Goal: Find specific fact: Find specific fact

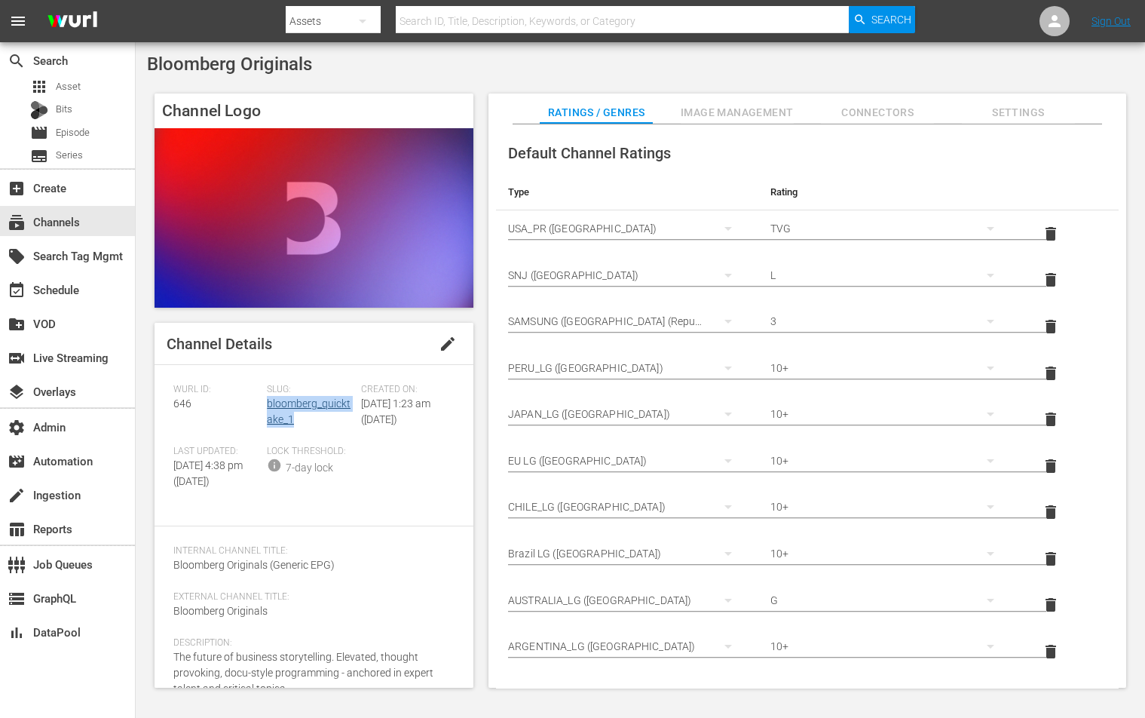
drag, startPoint x: 315, startPoint y: 421, endPoint x: 267, endPoint y: 408, distance: 49.9
click at [267, 408] on div "Slug: bloomberg_quicktake_1" at bounding box center [314, 415] width 94 height 62
click at [182, 402] on span "646" at bounding box center [182, 403] width 18 height 12
copy span "646"
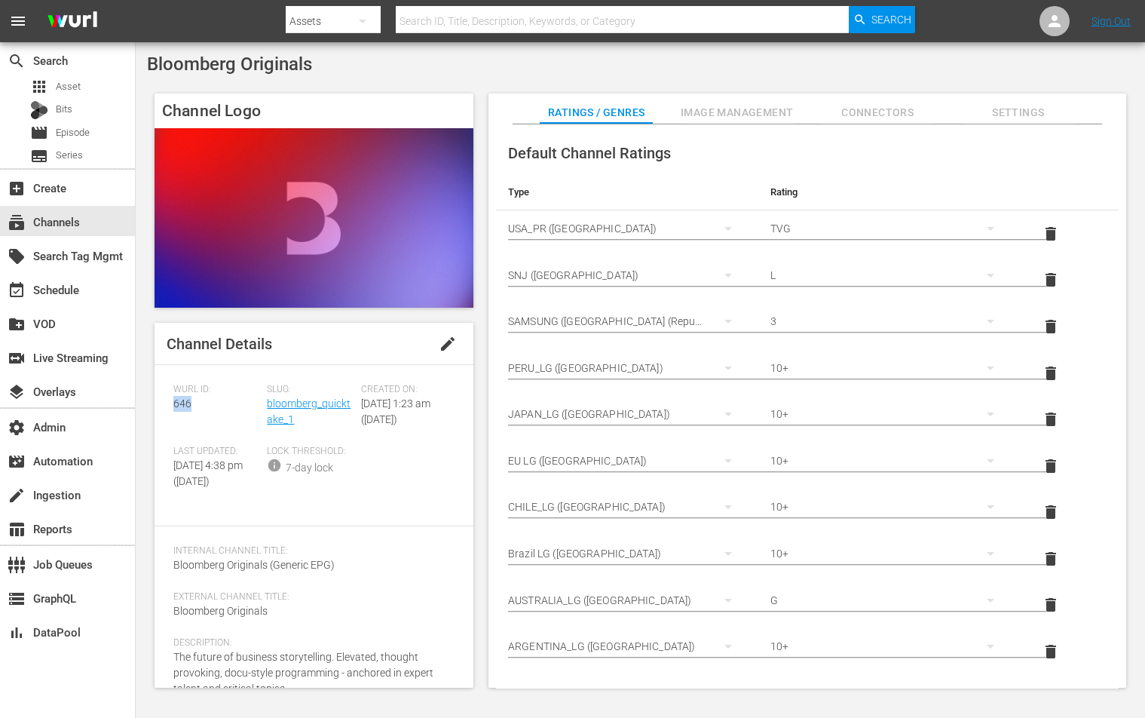
click at [243, 413] on div "Wurl ID: 646" at bounding box center [220, 415] width 94 height 62
copy link "bloomberg_quicktake_1"
drag, startPoint x: 299, startPoint y: 424, endPoint x: 266, endPoint y: 409, distance: 35.5
click at [267, 409] on div "Slug: bloomberg_quicktake_1" at bounding box center [314, 415] width 94 height 62
click at [304, 425] on div "Slug: bloomberg_quicktake_1" at bounding box center [314, 415] width 94 height 62
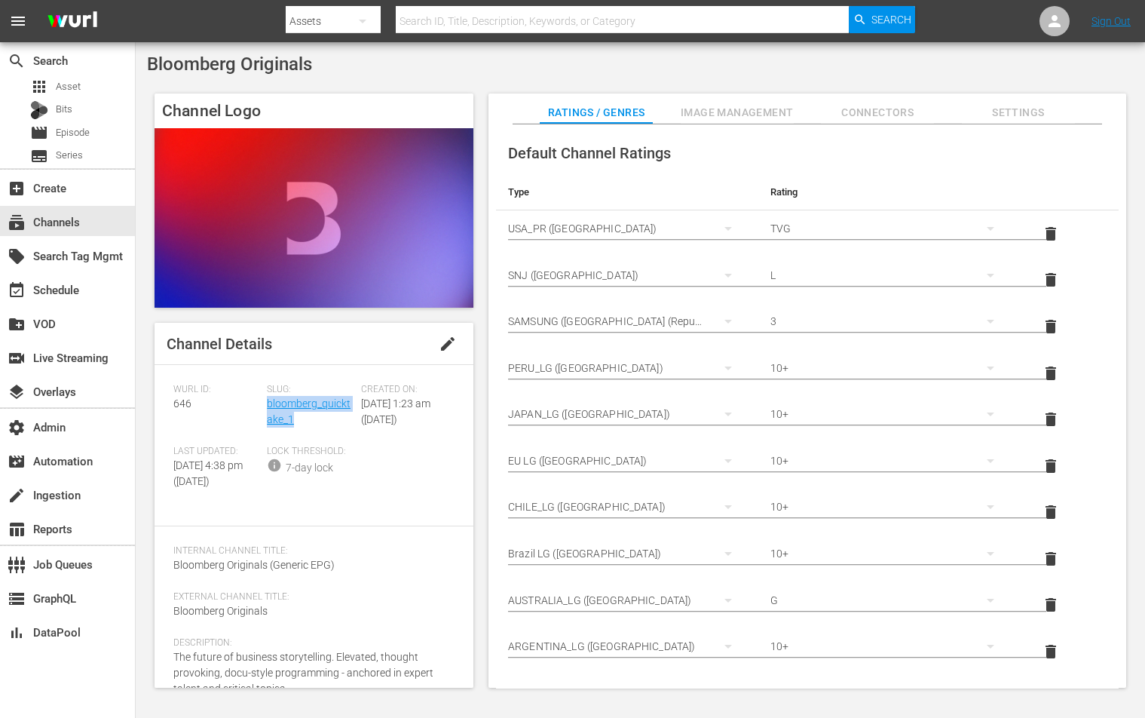
copy link "bloomberg_quicktake_1"
drag, startPoint x: 306, startPoint y: 421, endPoint x: 268, endPoint y: 410, distance: 39.9
click at [268, 410] on div "Slug: bloomberg_quicktake_1" at bounding box center [314, 415] width 94 height 62
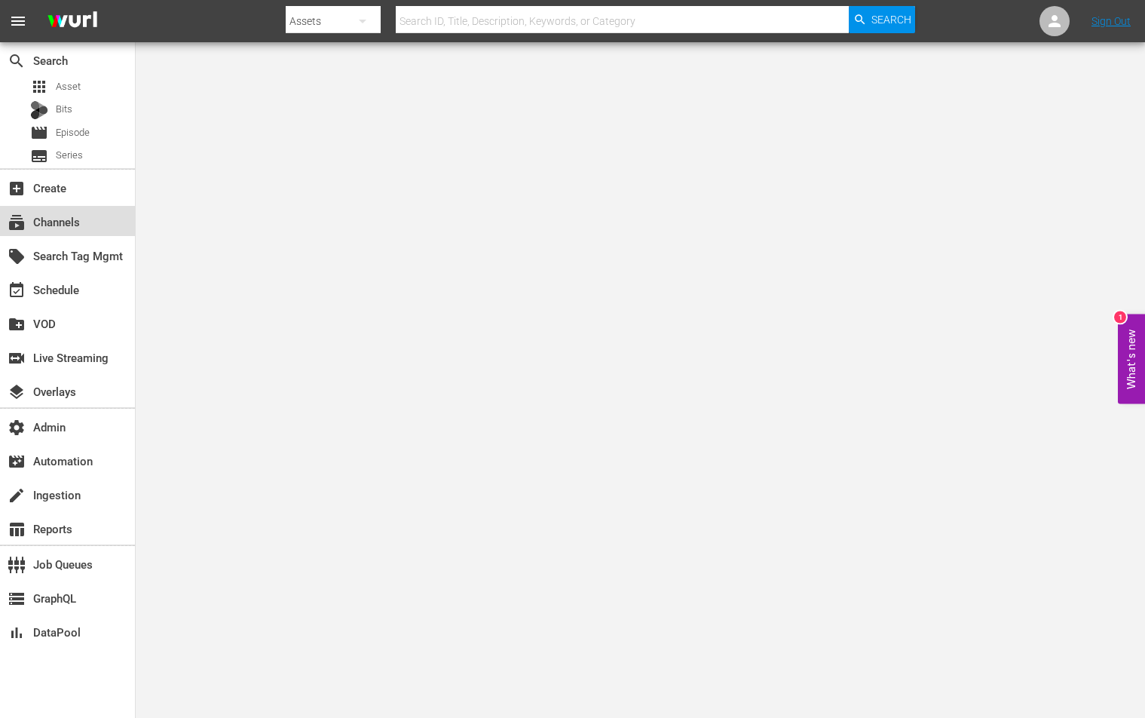
click at [60, 223] on div "subscriptions Channels" at bounding box center [42, 220] width 84 height 14
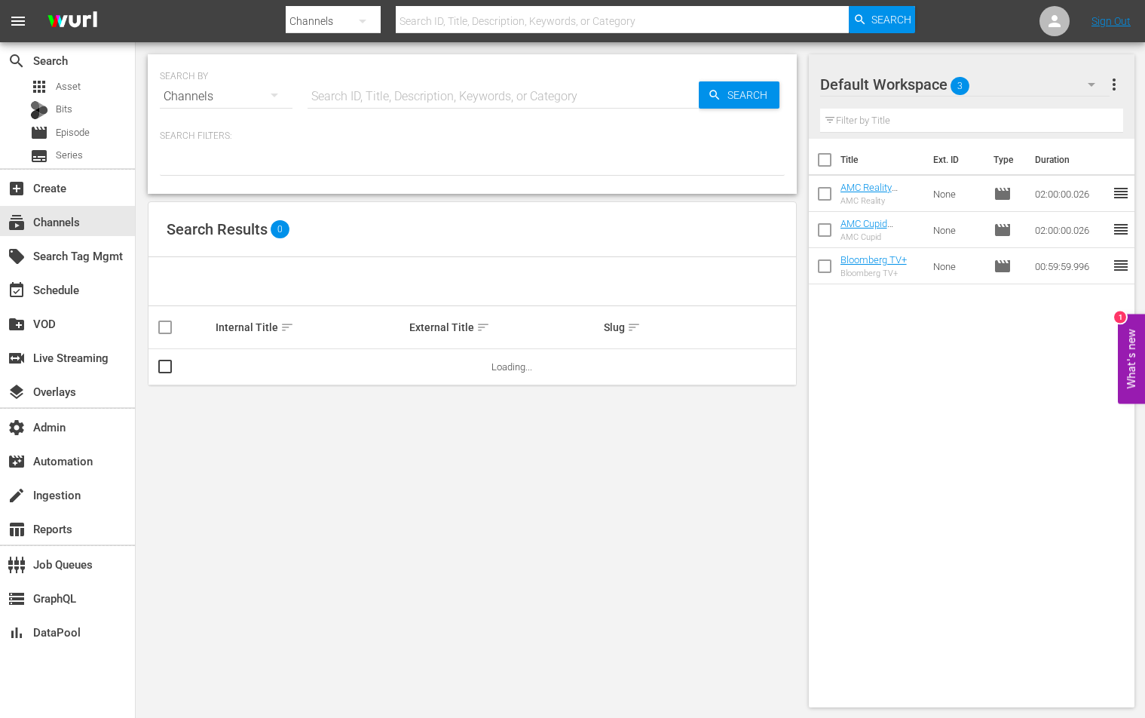
click at [399, 84] on input "text" at bounding box center [503, 96] width 391 height 36
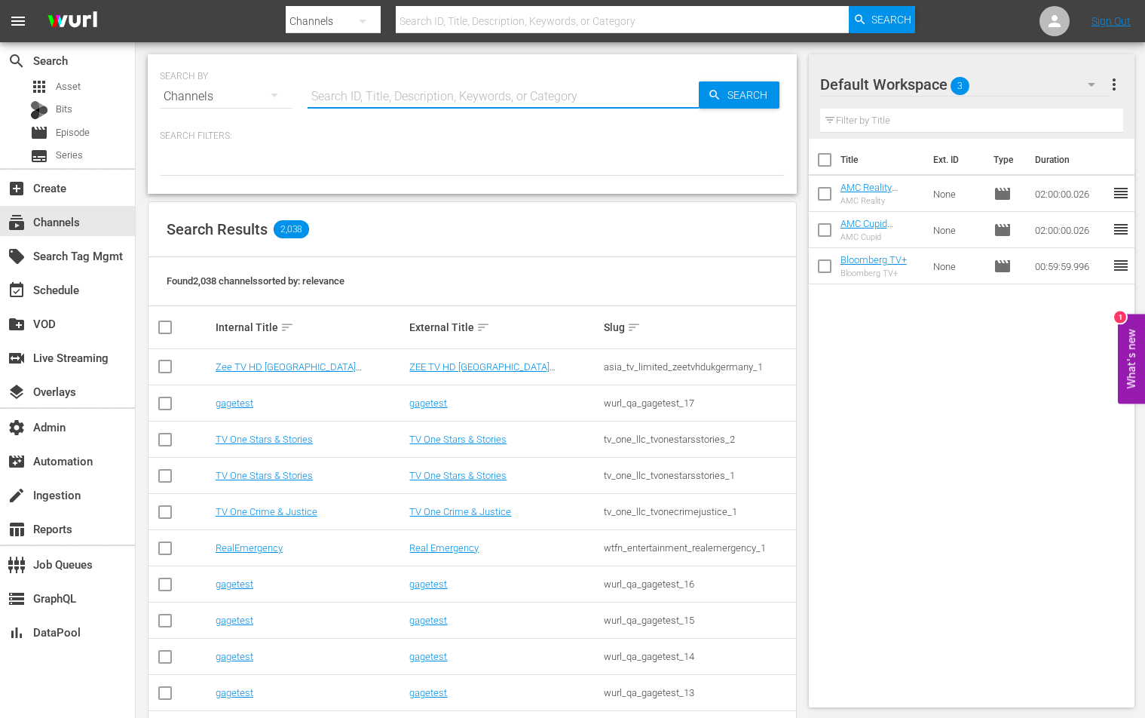
paste input "bloomberg_bloombergtv_3"
type input "bloomberg_bloombergtv_3"
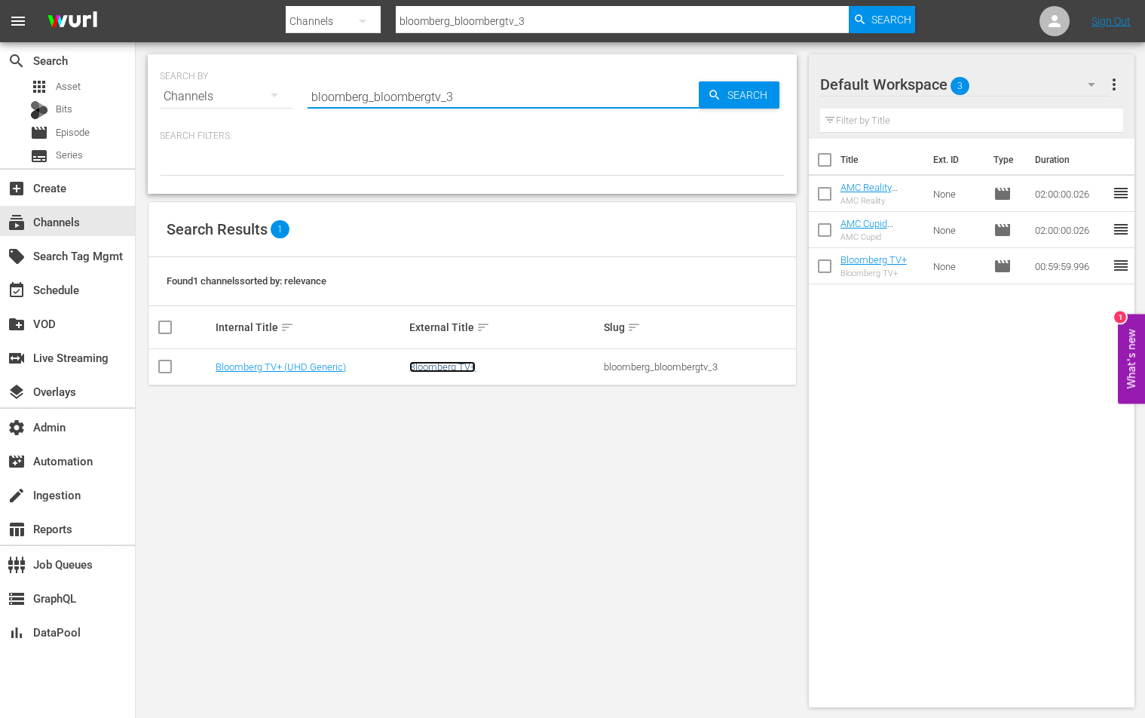
click at [450, 361] on link "Bloomberg TV+" at bounding box center [442, 366] width 66 height 11
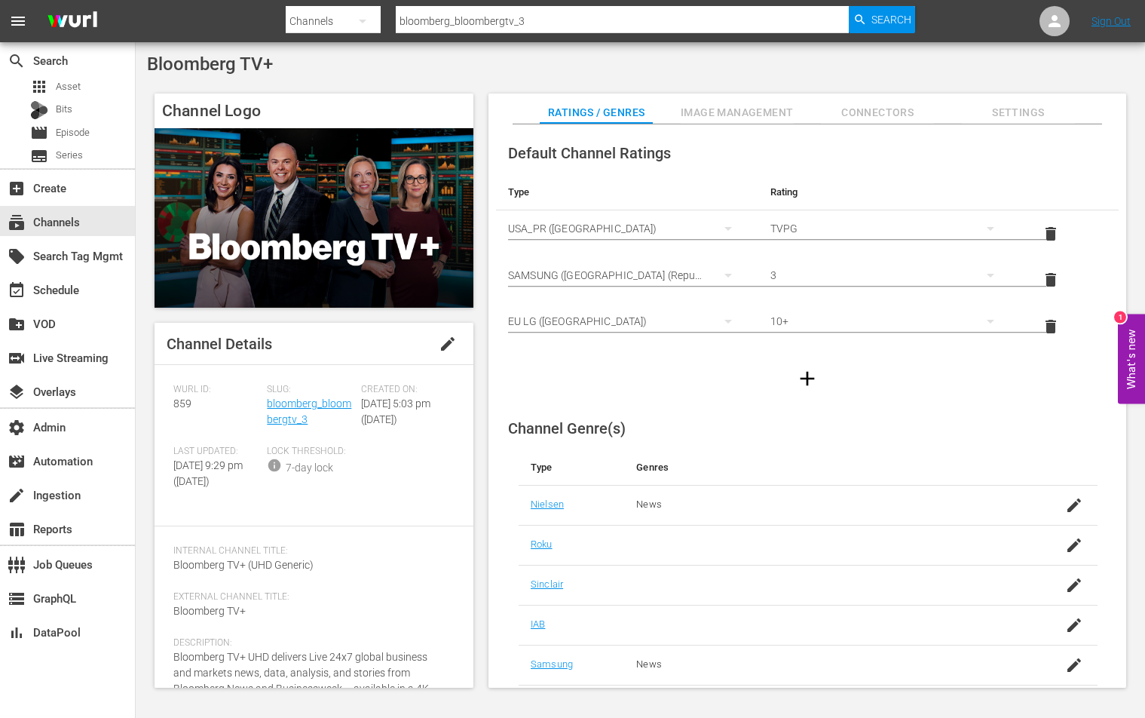
click at [316, 428] on div "Slug: bloomberg_bloombergtv_3" at bounding box center [314, 415] width 94 height 62
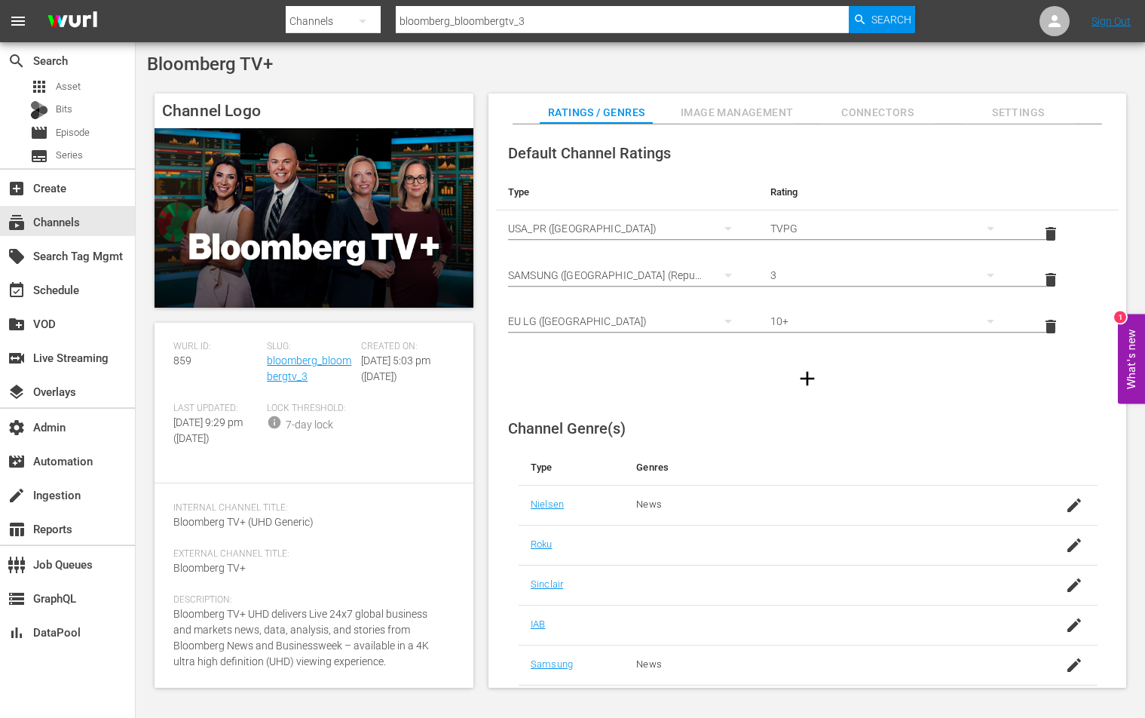
scroll to position [75, 0]
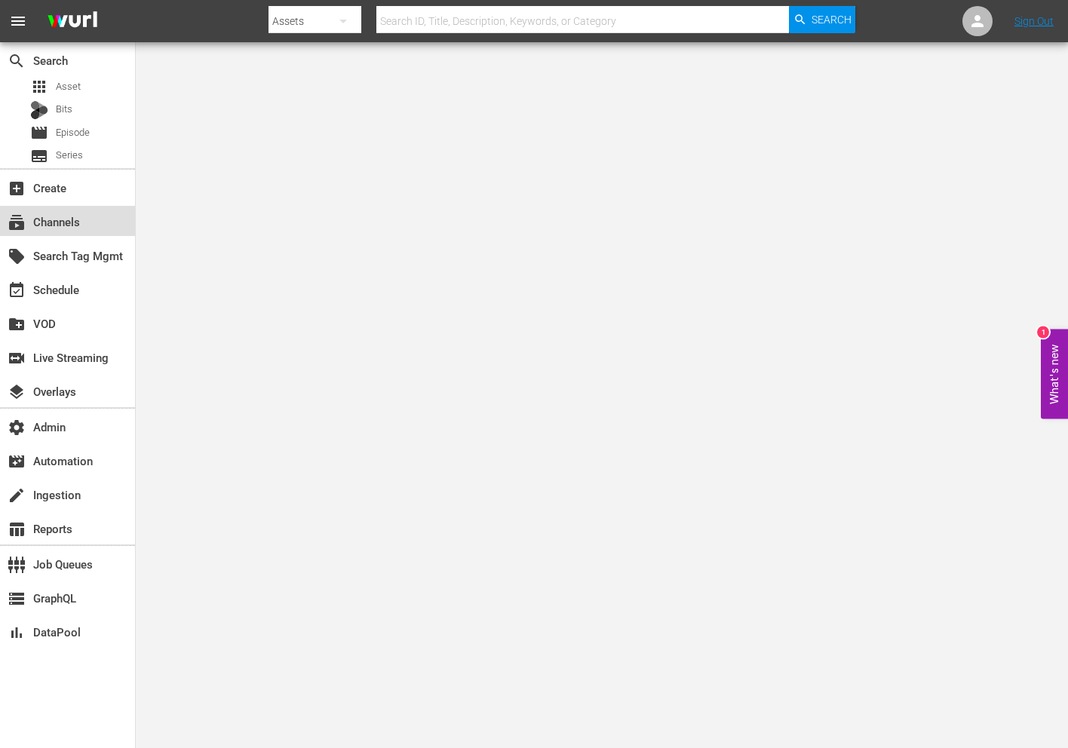
click at [66, 225] on div "subscriptions Channels" at bounding box center [42, 220] width 84 height 14
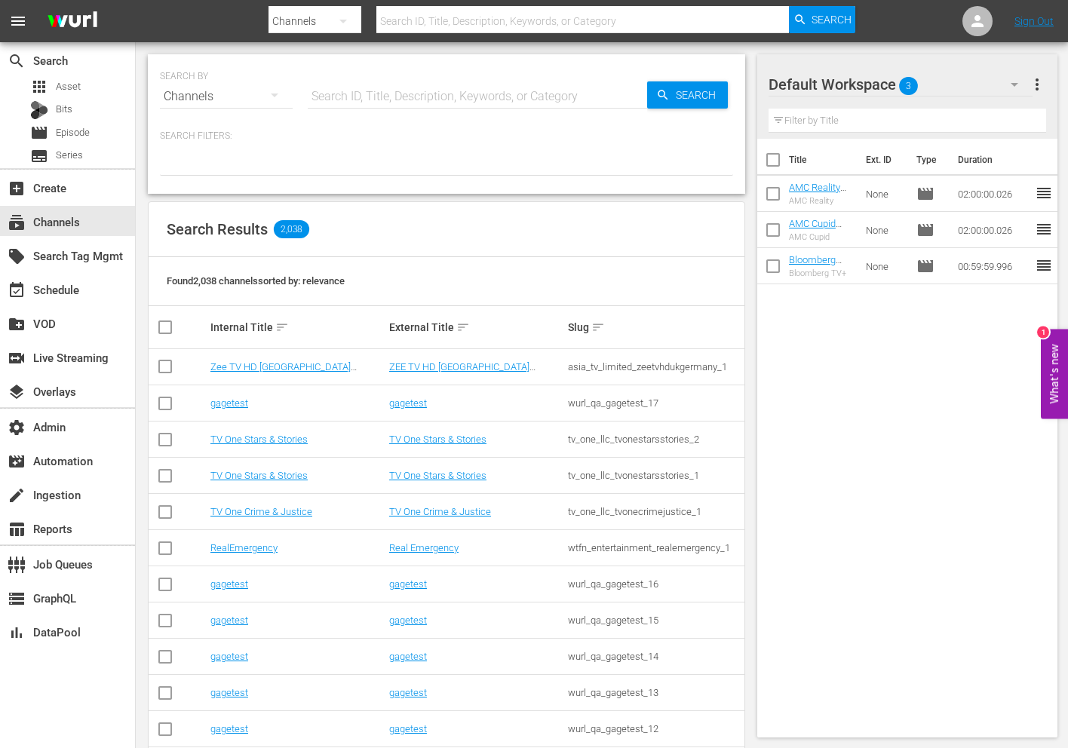
click at [412, 104] on input "text" at bounding box center [477, 96] width 339 height 36
paste input "bloomberg_bloombergoriginals_6"
type input "bloomberg_bloombergoriginals_6"
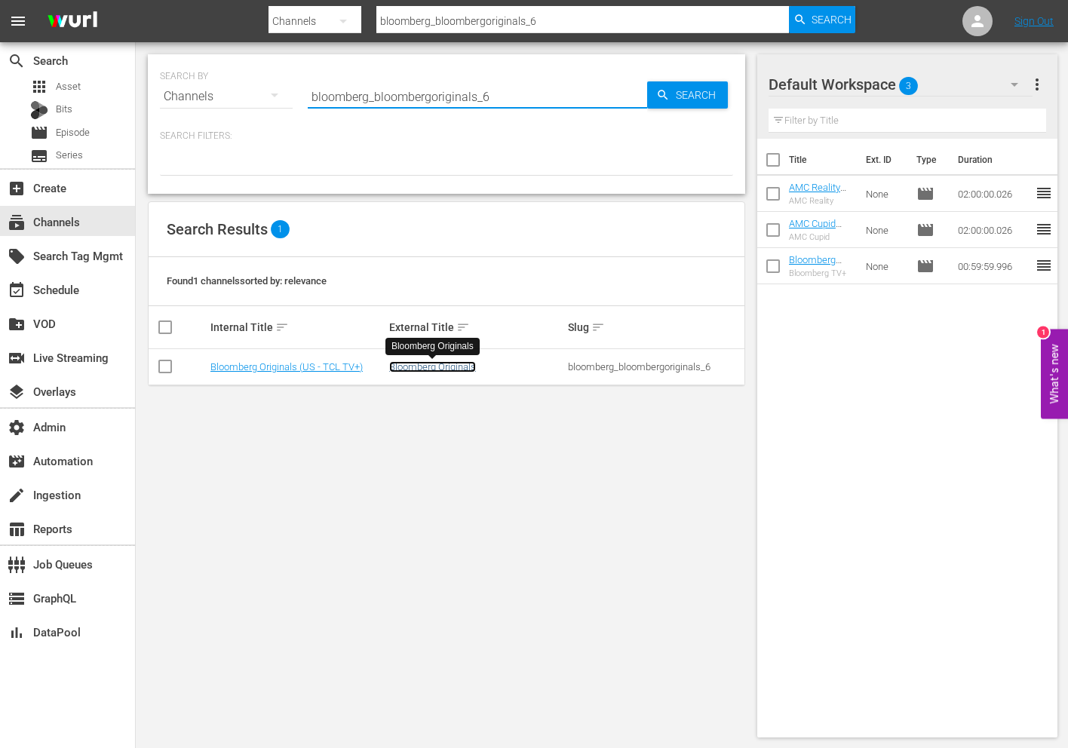
click at [443, 363] on link "Bloomberg Originals" at bounding box center [432, 366] width 87 height 11
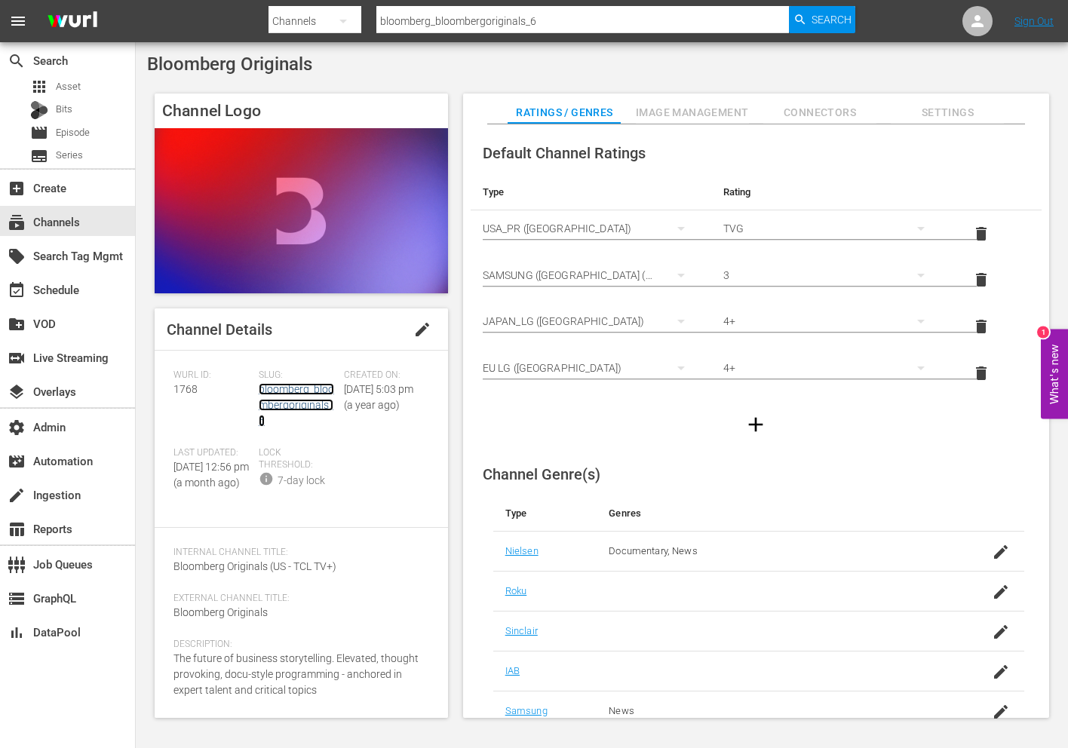
click at [316, 405] on link "bloomberg_bloombergoriginals_6" at bounding box center [296, 405] width 75 height 44
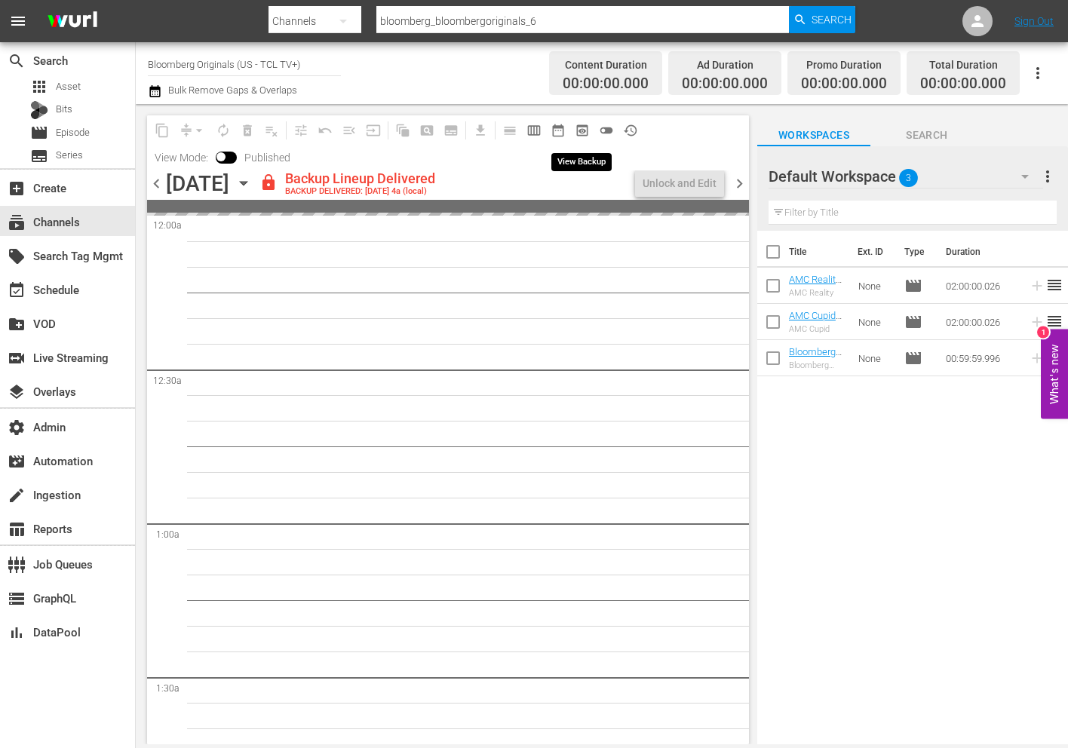
click at [581, 134] on span "preview_outlined" at bounding box center [582, 130] width 15 height 15
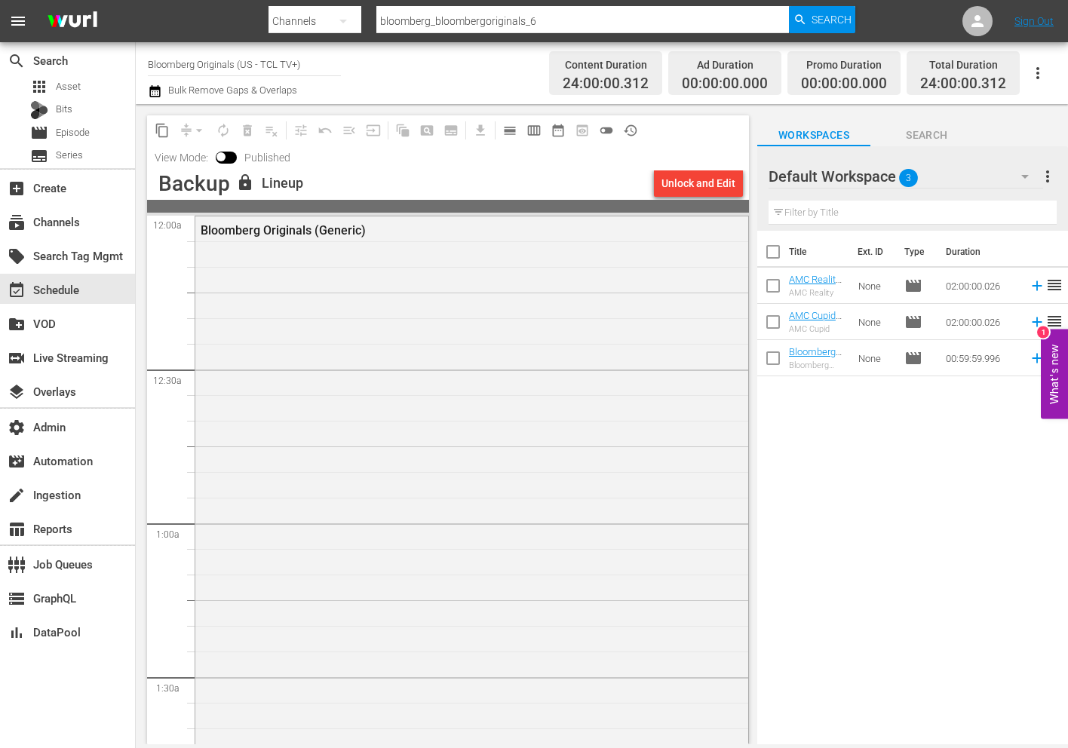
click at [86, 204] on div "subscriptions Channels" at bounding box center [67, 221] width 135 height 34
click at [86, 225] on div "subscriptions Channels" at bounding box center [67, 221] width 135 height 30
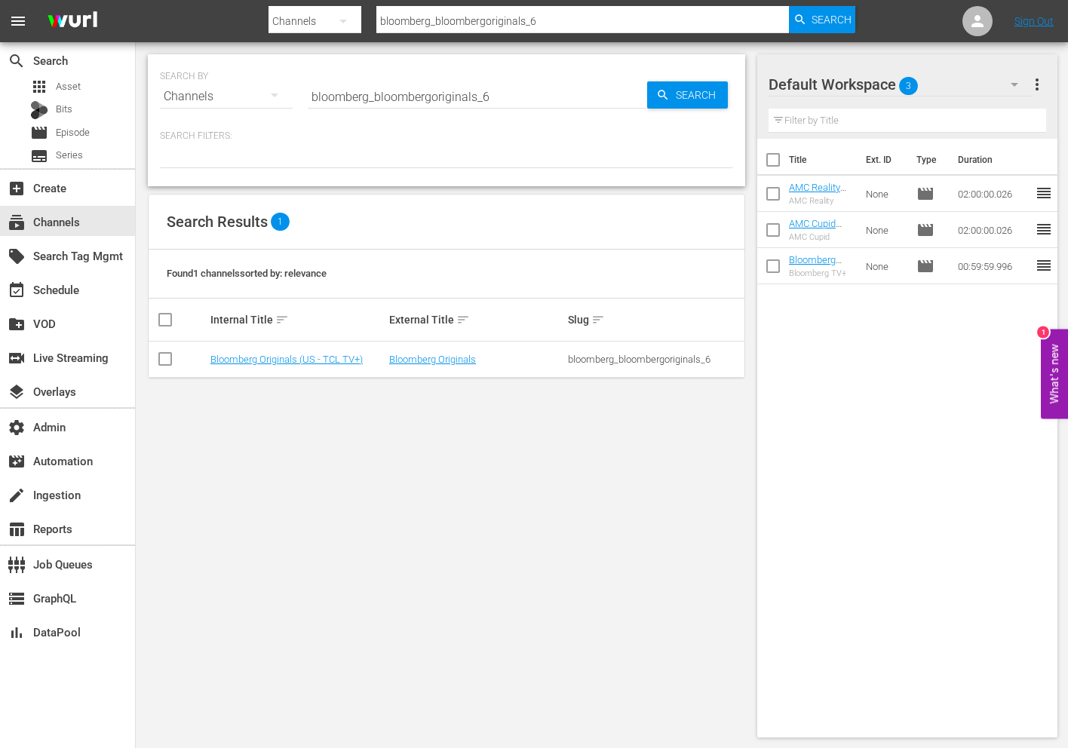
click at [453, 95] on input "bloomberg_bloombergoriginals_6" at bounding box center [477, 96] width 339 height 36
paste input "tv_3"
type input "bloomberg_bloombergtv_3"
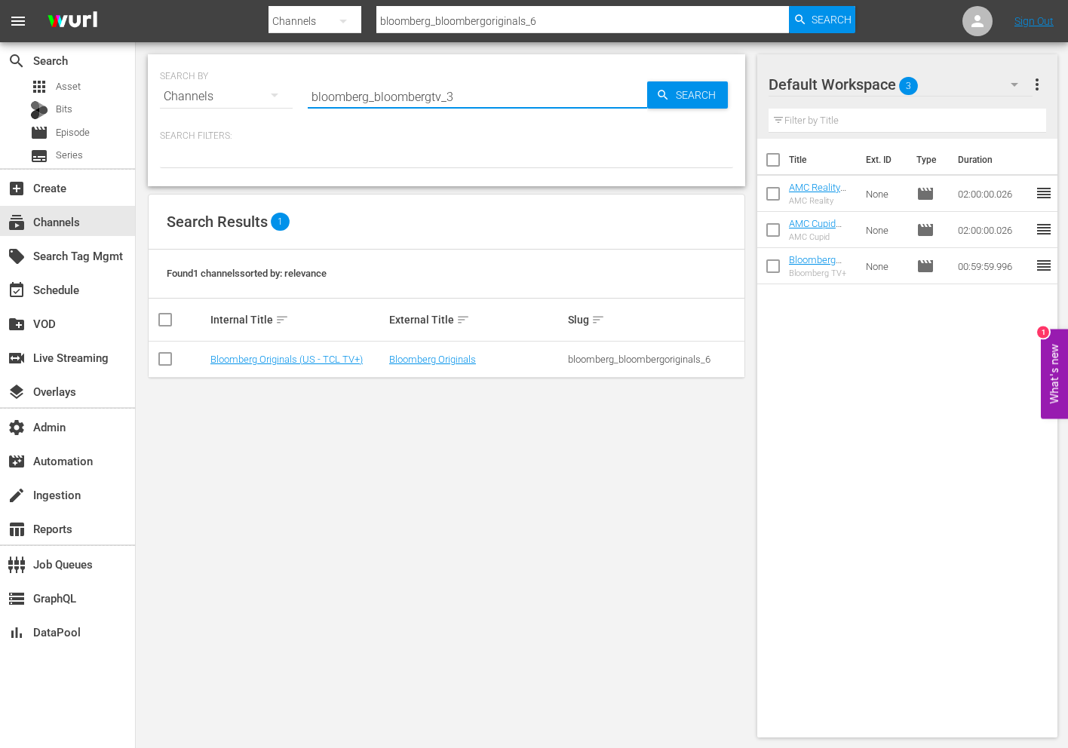
type input "bloomberg_bloombergtv_3"
click at [398, 363] on link "Bloomberg TV+" at bounding box center [422, 359] width 66 height 11
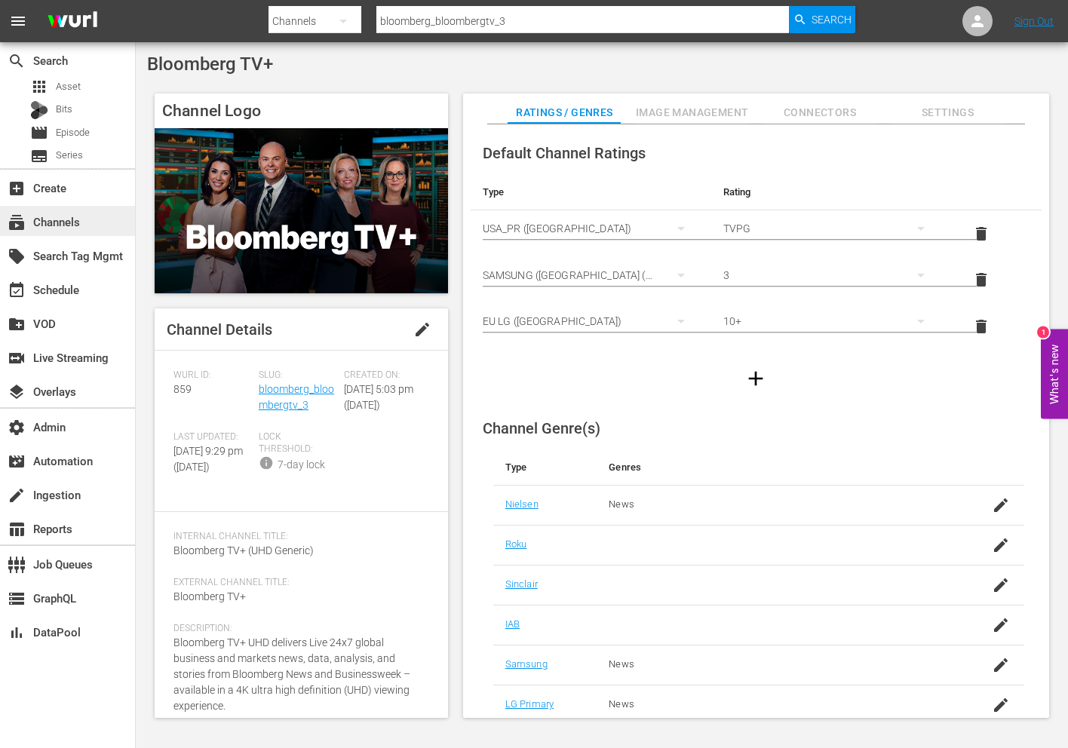
click at [101, 211] on div "subscriptions Channels" at bounding box center [67, 221] width 135 height 30
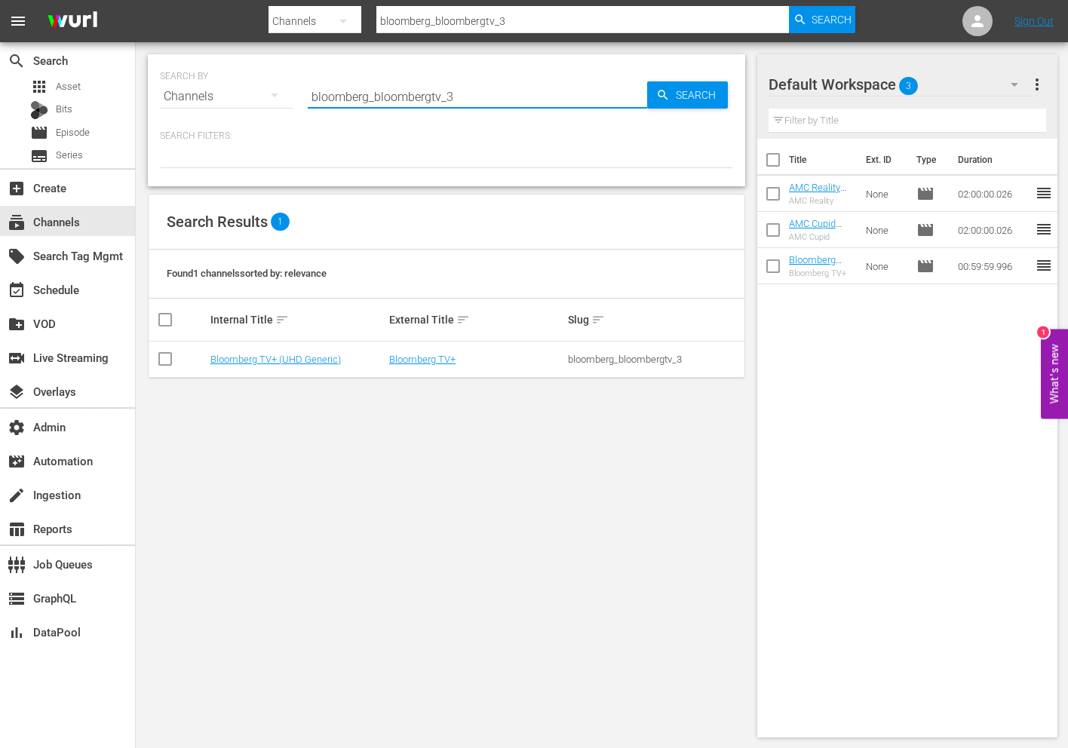
click at [383, 97] on input "bloomberg_bloombergtv_3" at bounding box center [477, 96] width 339 height 36
type input "bloomberg"
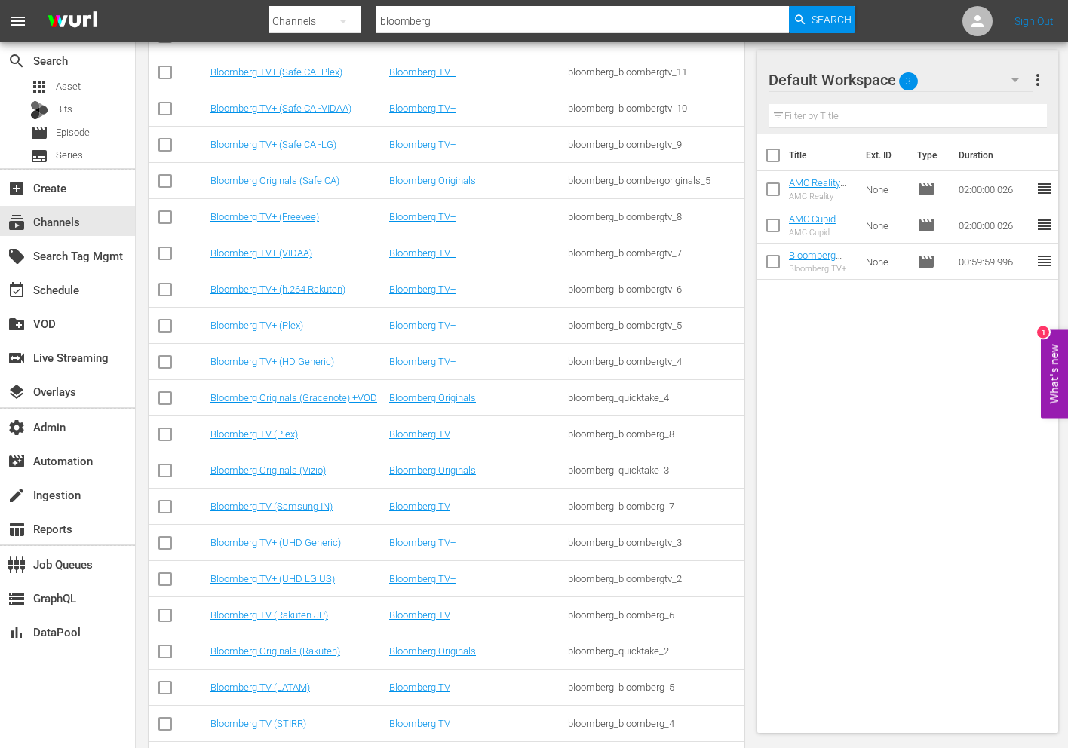
scroll to position [505, 0]
click at [340, 431] on div "Bloomberg TV (Plex)" at bounding box center [297, 433] width 174 height 11
click at [302, 551] on td "Bloomberg TV+ (UHD Generic)" at bounding box center [297, 542] width 179 height 36
click at [308, 541] on link "Bloomberg TV+ (UHD Generic)" at bounding box center [275, 541] width 130 height 11
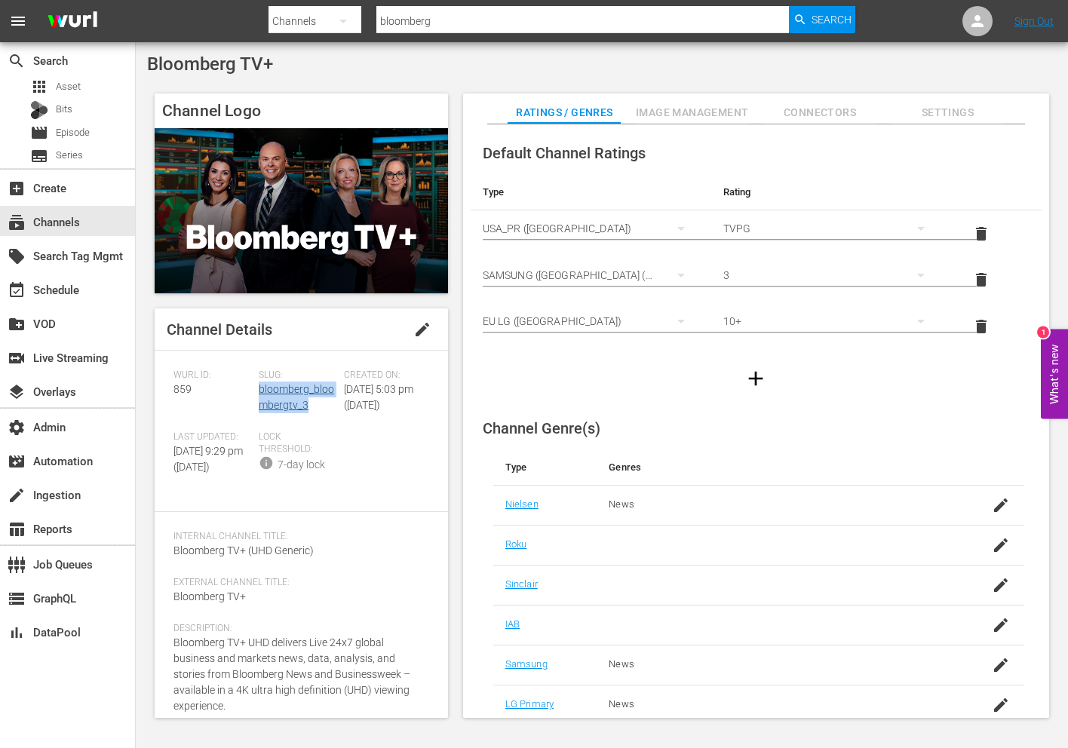
drag, startPoint x: 314, startPoint y: 405, endPoint x: 257, endPoint y: 391, distance: 58.9
click at [259, 391] on div "Slug: bloomberg_bloombergtv_3" at bounding box center [301, 401] width 85 height 62
copy link "bloomberg_bloombergtv_3"
click at [296, 45] on div "Bloomberg TV+ Channel Logo Channel Details edit [PERSON_NAME] ID: 859 Slug: blo…" at bounding box center [602, 390] width 932 height 696
drag, startPoint x: 284, startPoint y: 64, endPoint x: 147, endPoint y: 66, distance: 137.3
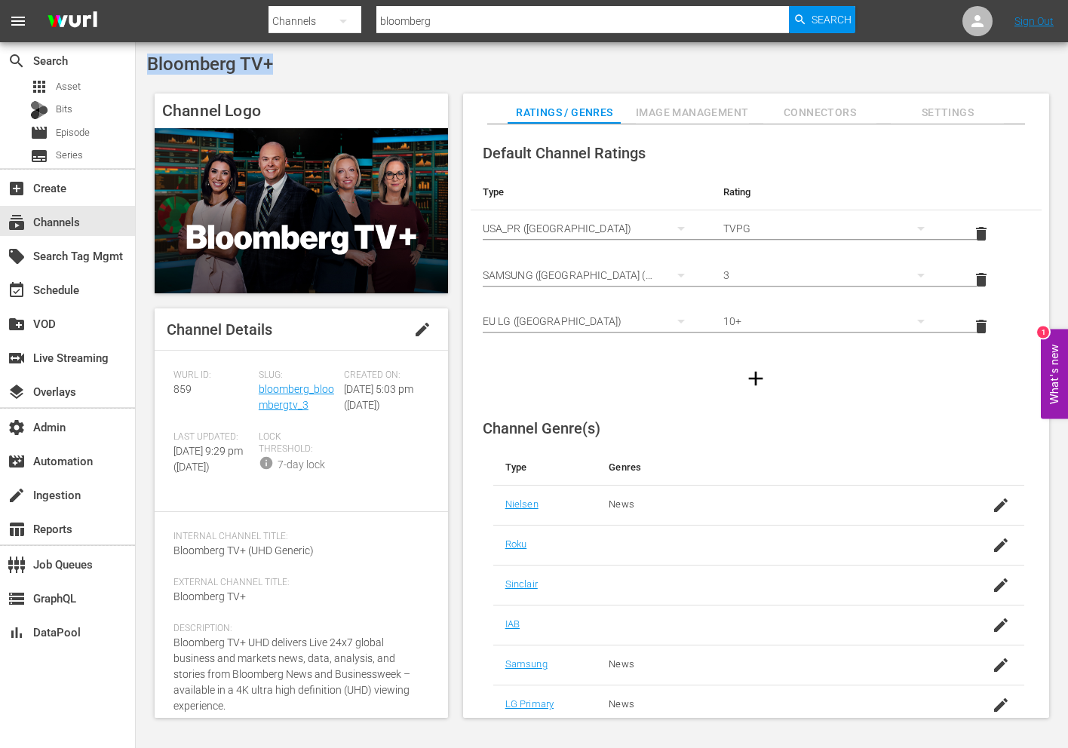
click at [147, 66] on div "Bloomberg TV+" at bounding box center [601, 64] width 909 height 21
copy span "Bloomberg TV+"
drag, startPoint x: 315, startPoint y: 404, endPoint x: 259, endPoint y: 386, distance: 58.7
click at [259, 386] on div "Slug: bloomberg_bloombergtv_3" at bounding box center [301, 401] width 85 height 62
copy link "bloomberg_bloombergtv_3"
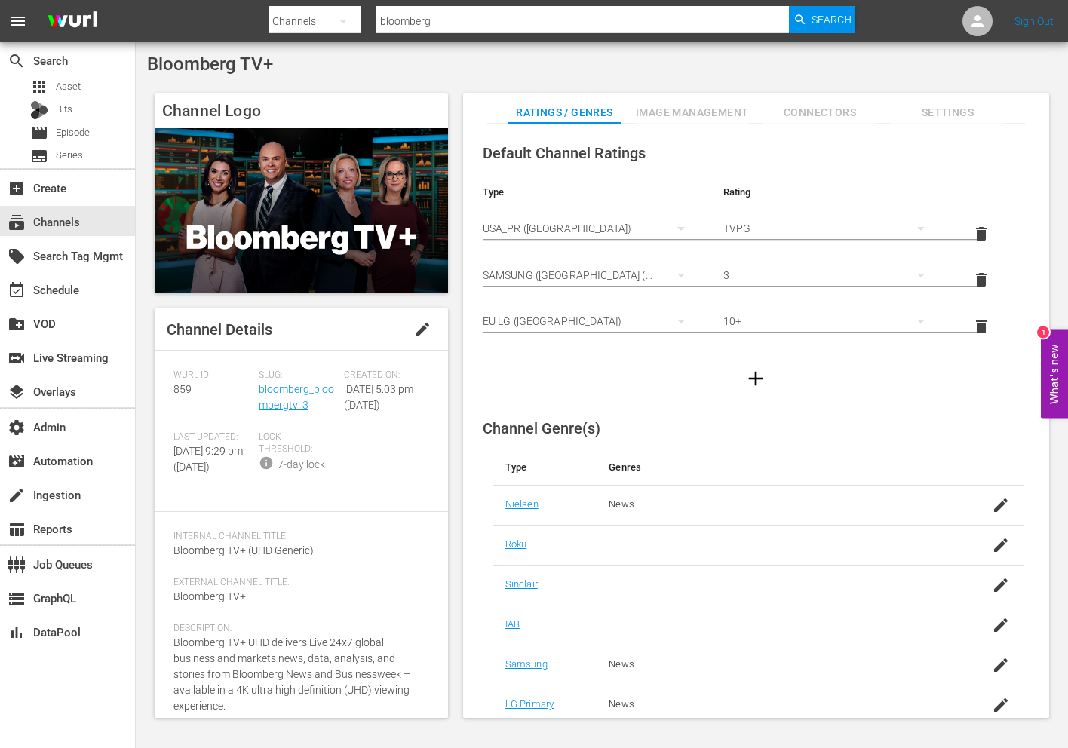
click at [183, 383] on span "859" at bounding box center [182, 389] width 18 height 12
copy span "859"
click at [475, 20] on input "bloomberg" at bounding box center [582, 21] width 412 height 36
type input "bloomberg originals"
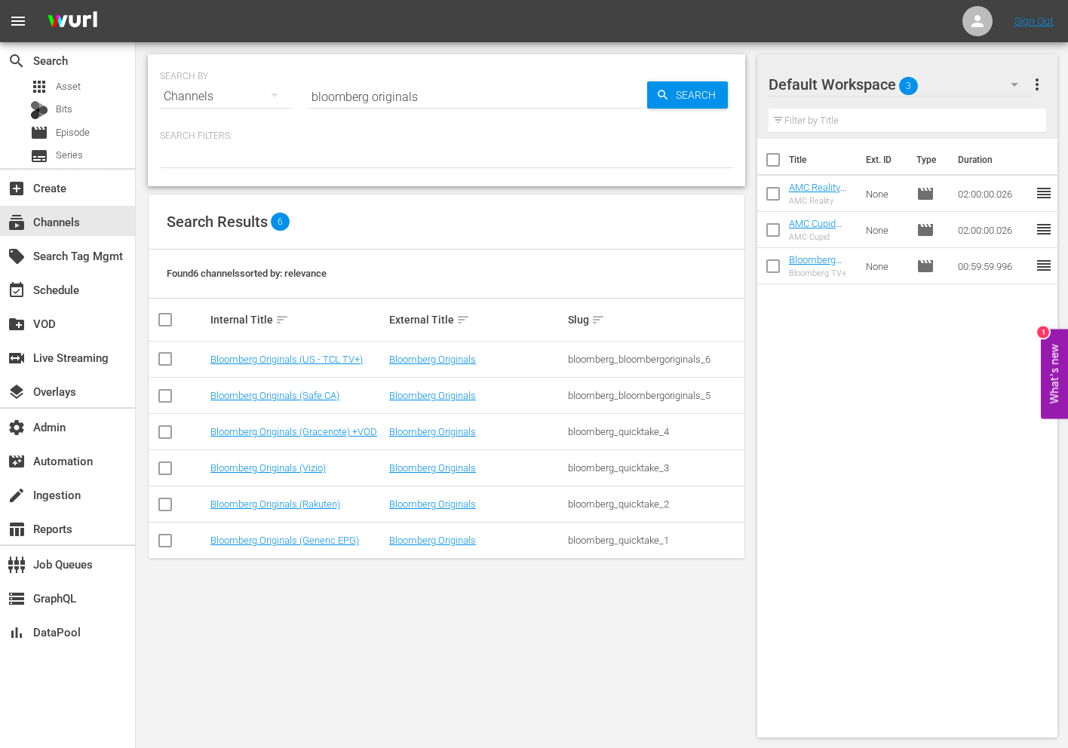
click at [638, 361] on div "bloomberg_bloombergoriginals_6" at bounding box center [655, 359] width 174 height 11
copy div "bloomberg_bloombergoriginals_6"
click at [331, 356] on link "Bloomberg Originals (US - TCL TV+)" at bounding box center [286, 359] width 152 height 11
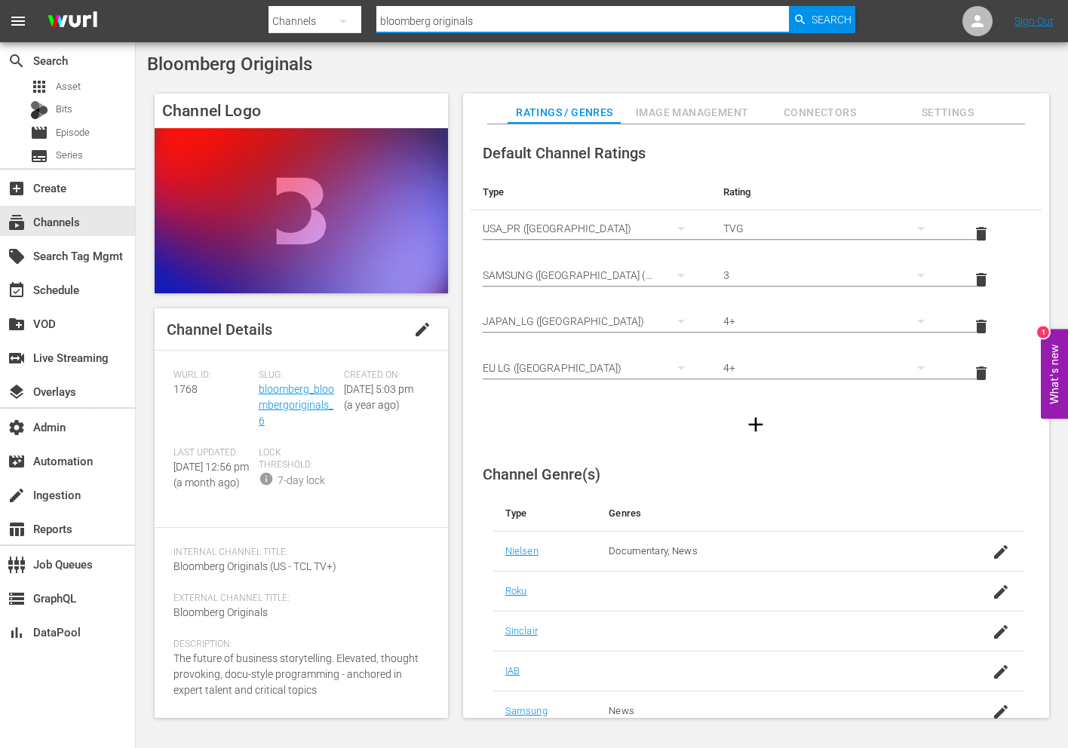
click at [451, 23] on input "bloomberg originals" at bounding box center [582, 21] width 412 height 36
type input "bloomberg"
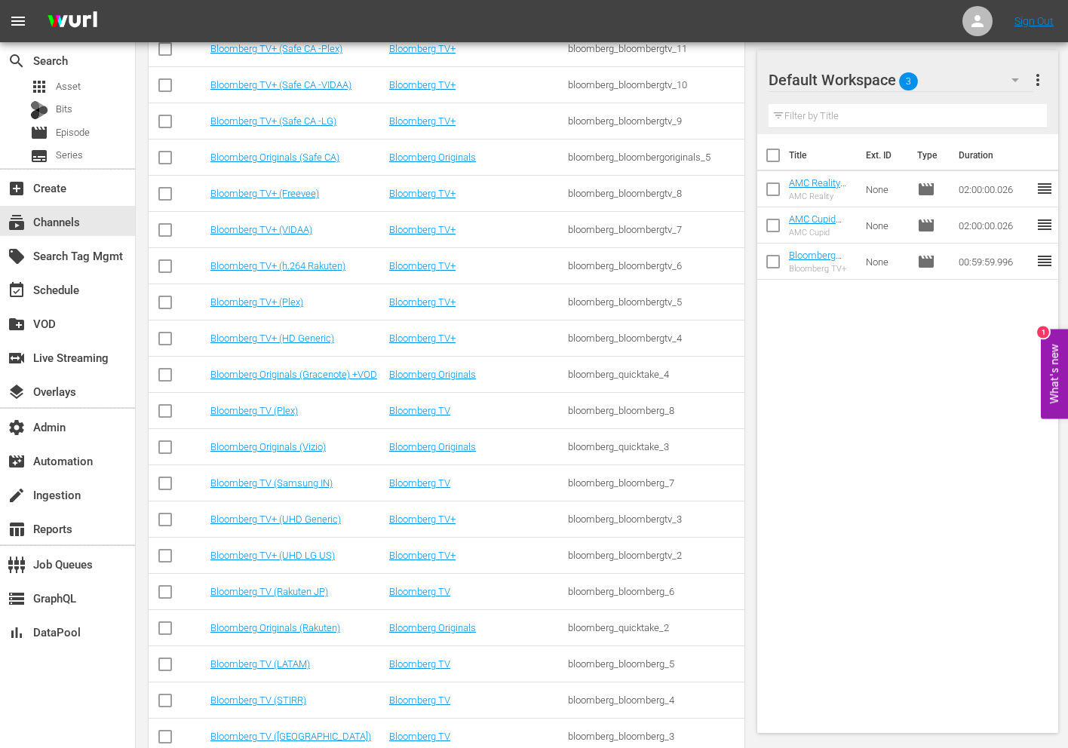
scroll to position [638, 0]
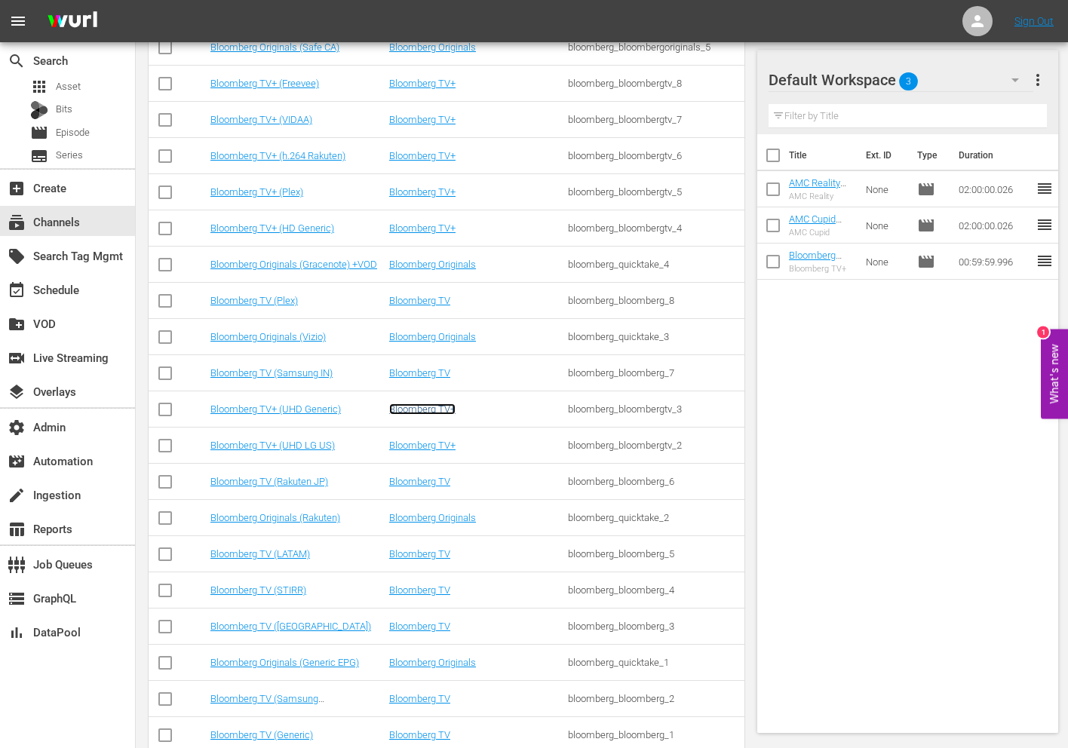
click at [406, 409] on link "Bloomberg TV+" at bounding box center [422, 408] width 66 height 11
